Goal: Find specific page/section

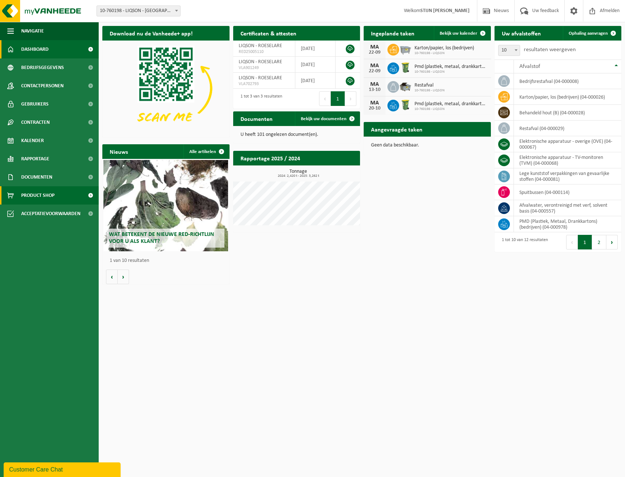
click at [41, 190] on span "Product Shop" at bounding box center [37, 195] width 33 height 18
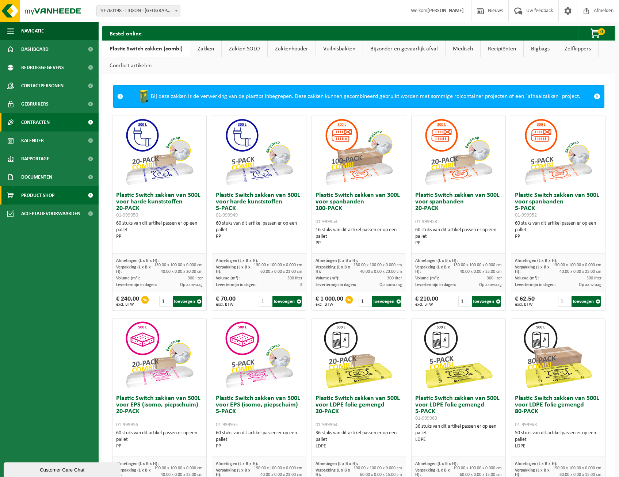
click at [37, 128] on span "Contracten" at bounding box center [35, 122] width 28 height 18
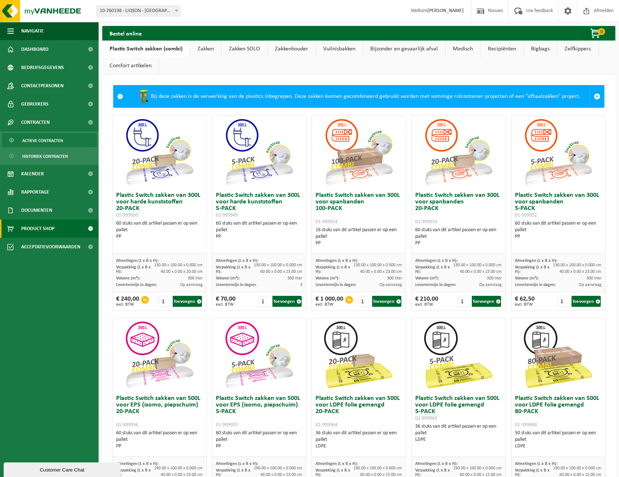
click at [47, 139] on span "Actieve contracten" at bounding box center [42, 141] width 41 height 14
